Goal: Navigation & Orientation: Understand site structure

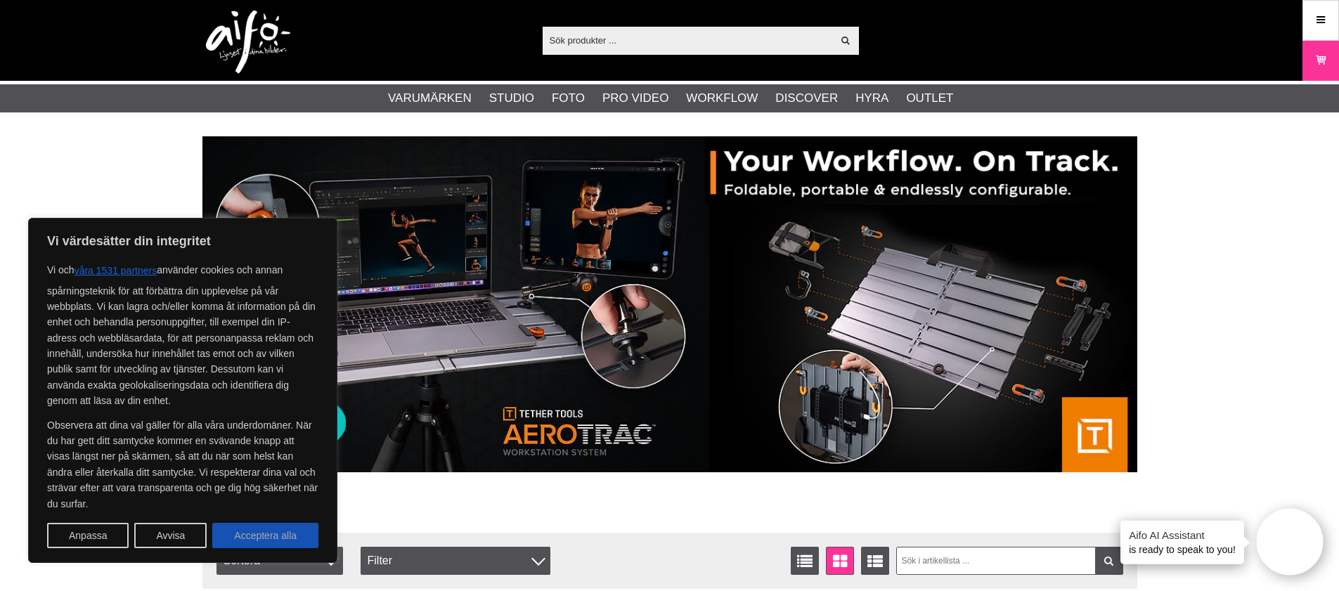
click at [262, 536] on button "Acceptera alla" at bounding box center [265, 535] width 106 height 25
checkbox input "true"
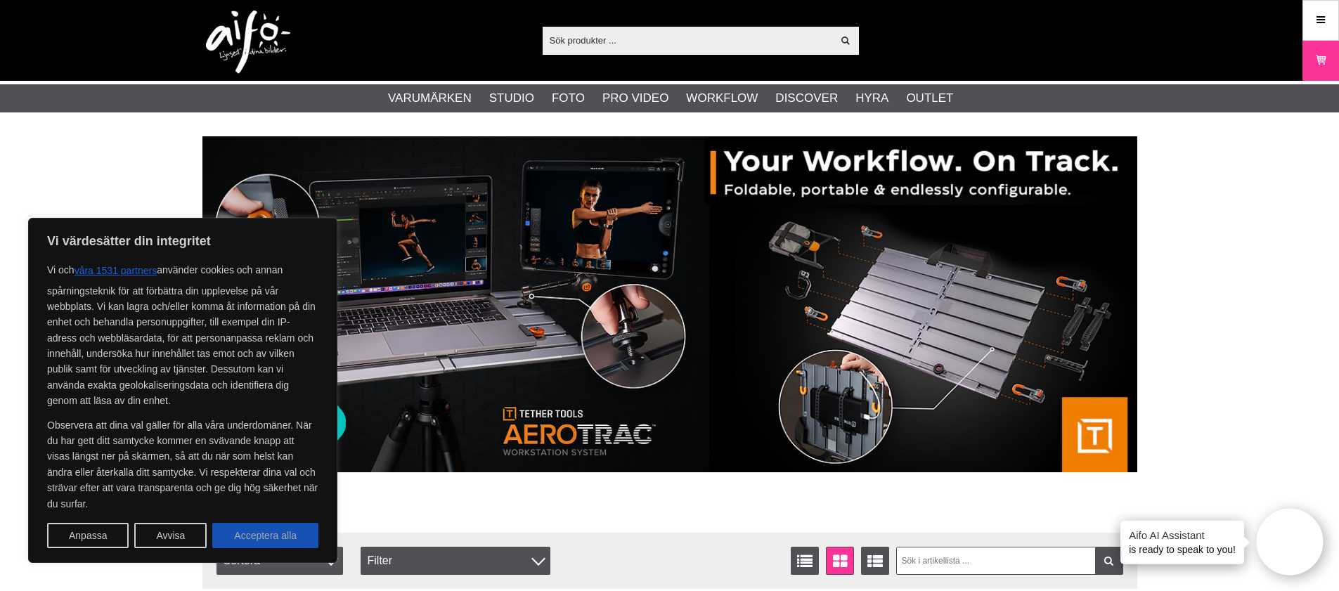
checkbox input "true"
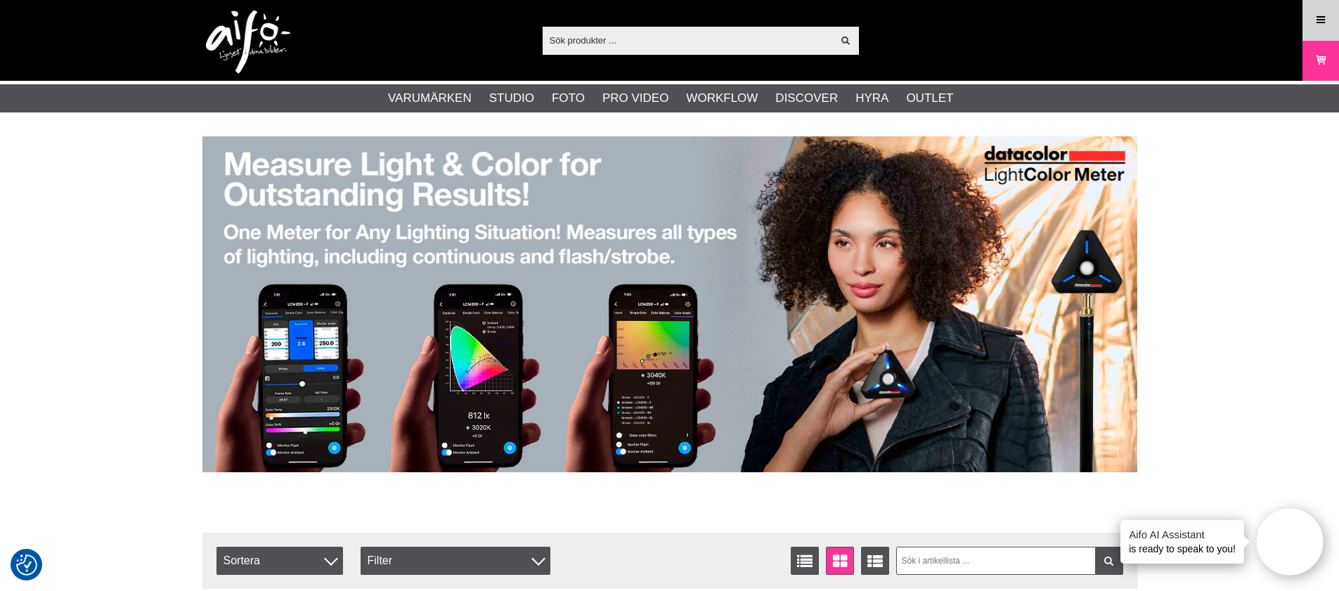
click at [1323, 22] on icon at bounding box center [1320, 20] width 13 height 15
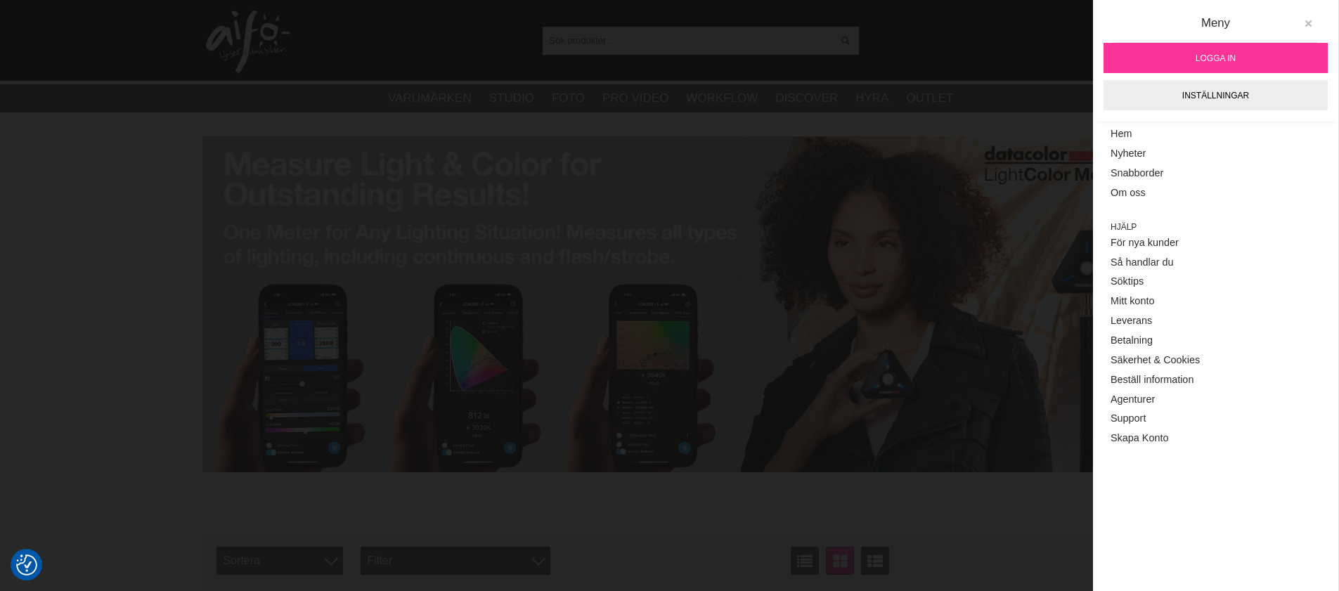
click at [1314, 19] on button at bounding box center [1307, 23] width 25 height 25
